Goal: Task Accomplishment & Management: Manage account settings

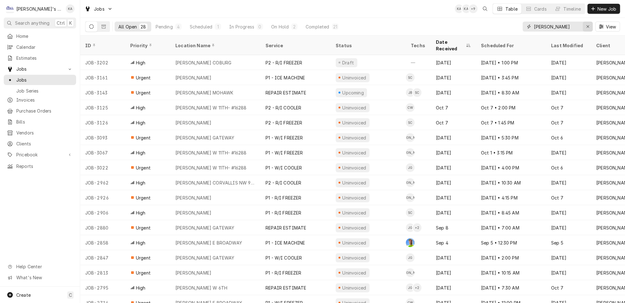
click at [588, 24] on div "Erase input" at bounding box center [588, 26] width 6 height 6
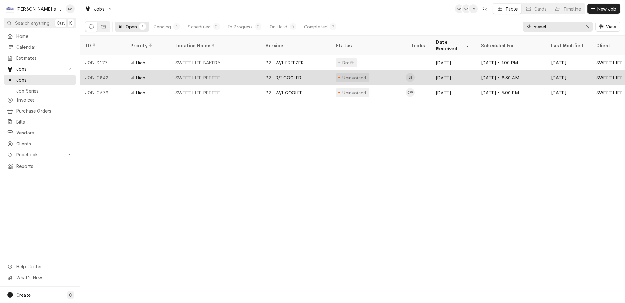
type input "sweet"
click at [218, 70] on div "SWEET LIFE PETITE" at bounding box center [215, 77] width 90 height 15
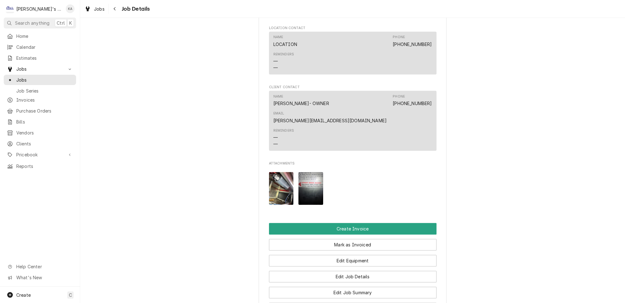
scroll to position [569, 0]
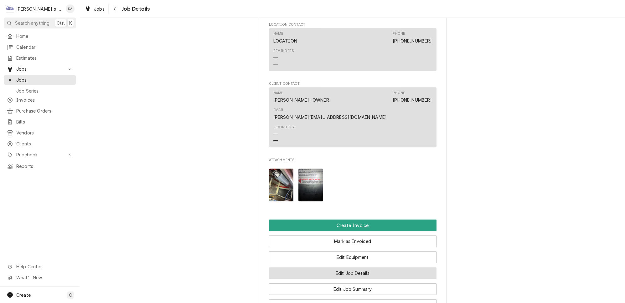
click at [363, 268] on button "Edit Job Details" at bounding box center [353, 274] width 168 height 12
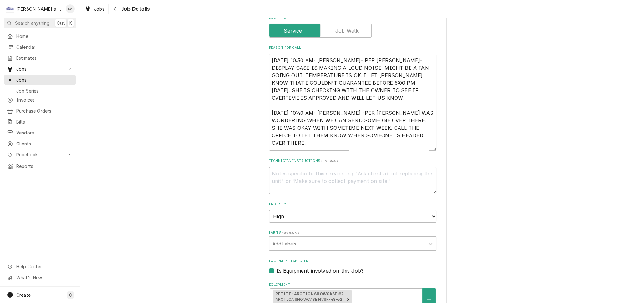
scroll to position [114, 0]
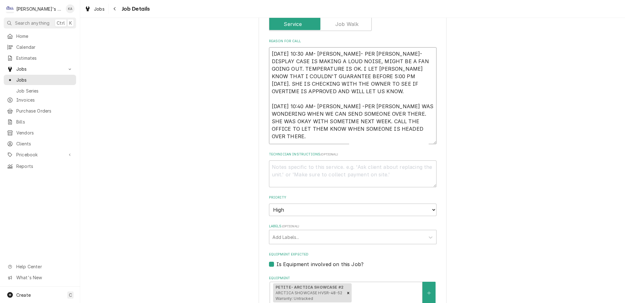
click at [338, 99] on textarea "9/3/2025 10:30 AM- SARAH- PER ABIGAIL- DISPLAY CASE IS MAKING A LOUD NOISE, MIG…" at bounding box center [353, 95] width 168 height 97
type textarea "x"
type textarea "9/3/2025 10:30 AM- SARAH- PER ABIGAIL- DISPLAY CASE IS MAKING A LOUD NOISE, MIG…"
type textarea "x"
type textarea "9/3/2025 10:30 AM- SARAH- PER ABIGAIL- DISPLAY CASE IS MAKING A LOUD NOISE, MIG…"
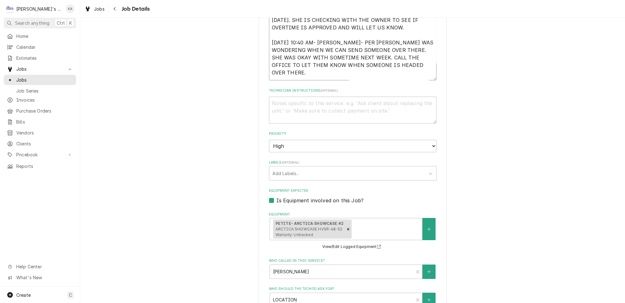
scroll to position [171, 0]
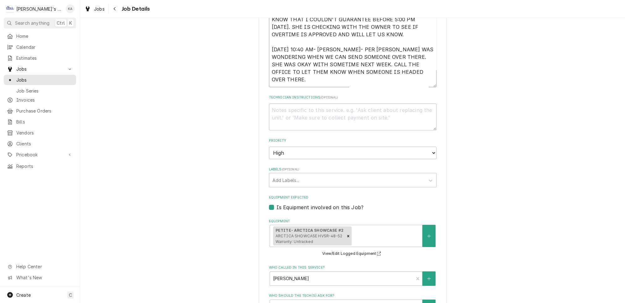
drag, startPoint x: 424, startPoint y: 84, endPoint x: 423, endPoint y: 92, distance: 8.0
click at [423, 92] on div "Use the fields below to edit this job's details: Roopairs Job ID JOB-2842 Servi…" at bounding box center [353, 181] width 168 height 575
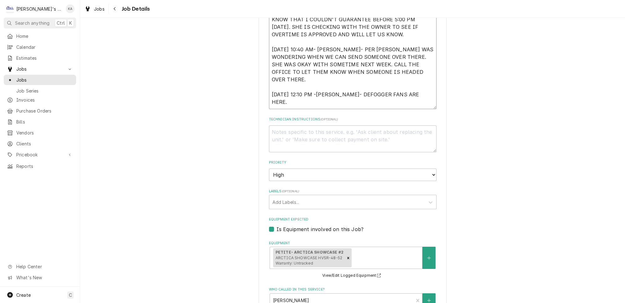
drag, startPoint x: 426, startPoint y: 82, endPoint x: 427, endPoint y: 104, distance: 22.2
click at [427, 104] on div "SWEET LIFE SWEET LIFE PETITE / 1609 E 19TH AVE, EUGENE, OR 97403 Use the fields…" at bounding box center [353, 191] width 188 height 664
click at [320, 77] on textarea "9/3/2025 10:30 AM- SARAH- PER ABIGAIL- DISPLAY CASE IS MAKING A LOUD NOISE, MIG…" at bounding box center [353, 49] width 168 height 119
type textarea "x"
type textarea "9/3/2025 10:30 AM- SARAH- PER ABIGAIL- DISPLAY CASE IS MAKING A LOUD NOISE, MIG…"
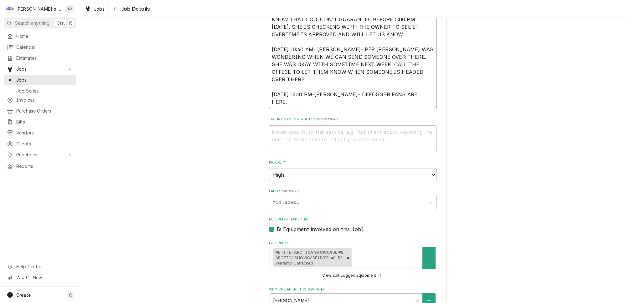
type textarea "x"
type textarea "[DATE] 10:30 AM- [PERSON_NAME]- PER [PERSON_NAME]- DISPLAY CASE IS MAKING A LOU…"
type textarea "x"
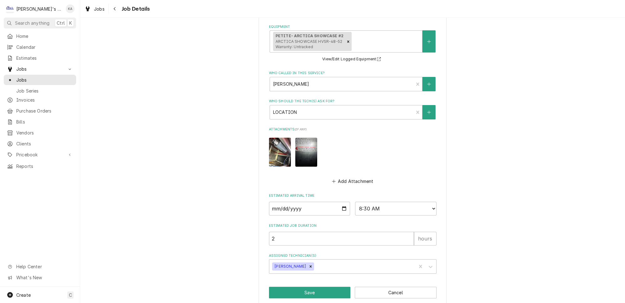
scroll to position [389, 0]
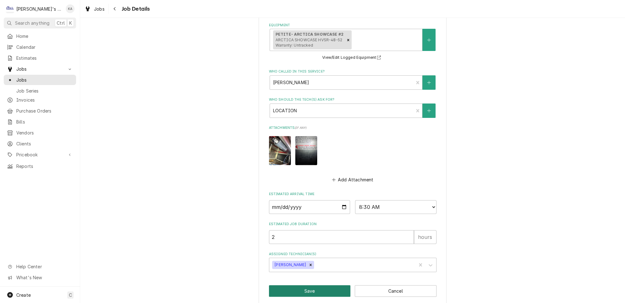
type textarea "[DATE] 10:30 AM- [PERSON_NAME]- PER [PERSON_NAME]- DISPLAY CASE IS MAKING A LOU…"
click at [312, 286] on button "Save" at bounding box center [310, 292] width 82 height 12
type textarea "x"
